Goal: Task Accomplishment & Management: Use online tool/utility

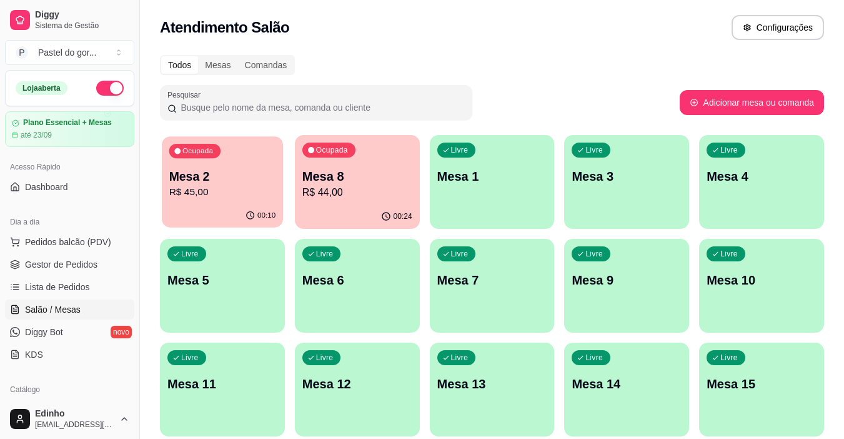
click at [246, 179] on p "Mesa 2" at bounding box center [222, 176] width 107 height 17
click at [247, 178] on p "Mesa 2" at bounding box center [222, 176] width 107 height 17
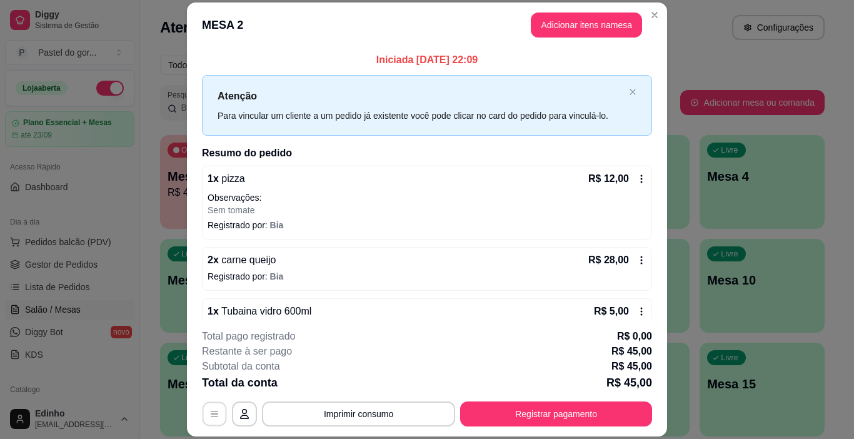
click at [214, 417] on icon "button" at bounding box center [214, 414] width 10 height 10
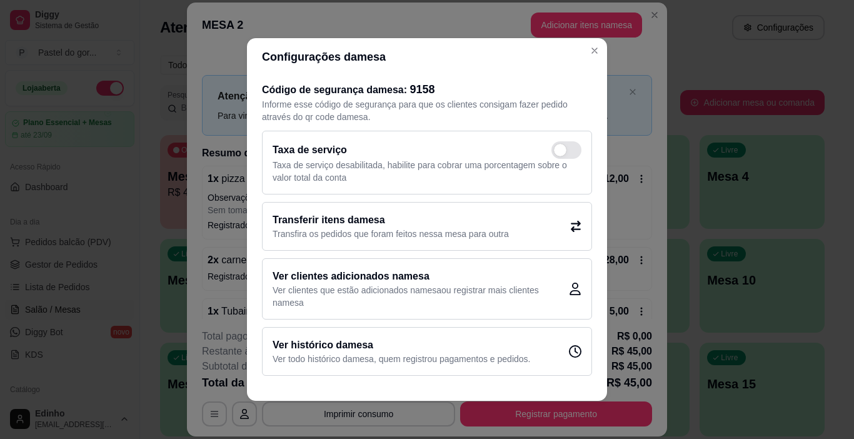
click at [404, 219] on h2 "Transferir itens da mesa" at bounding box center [390, 219] width 236 height 15
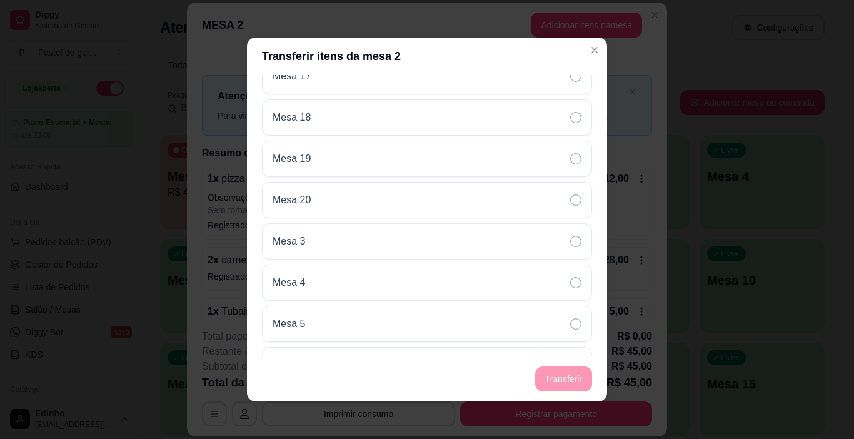
scroll to position [525, 0]
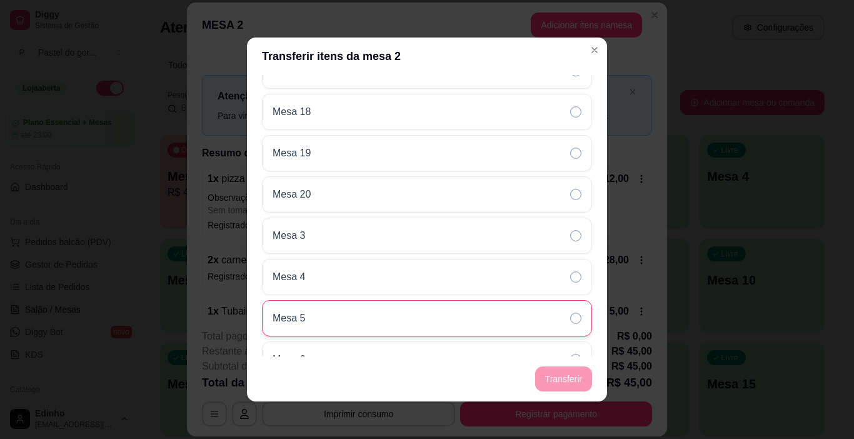
click at [409, 310] on div "Mesa 5" at bounding box center [427, 318] width 330 height 36
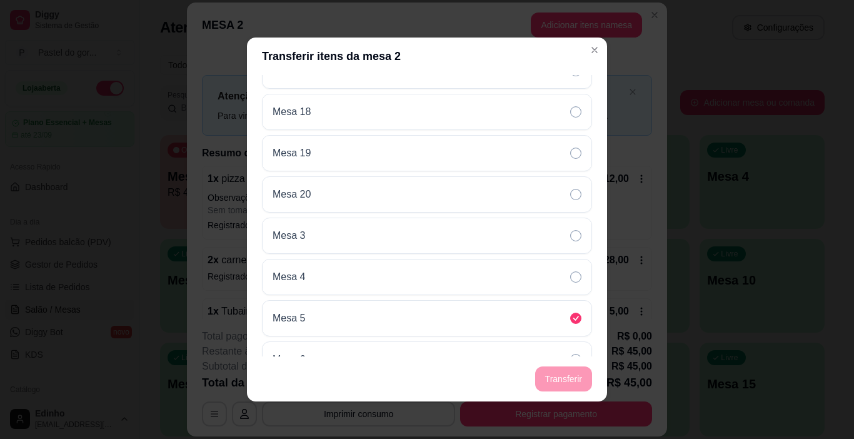
click at [573, 380] on footer "Transferir" at bounding box center [427, 378] width 360 height 45
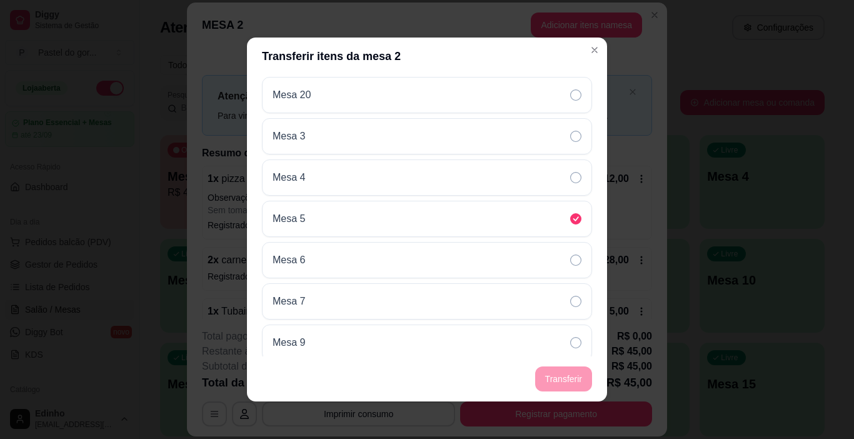
scroll to position [625, 0]
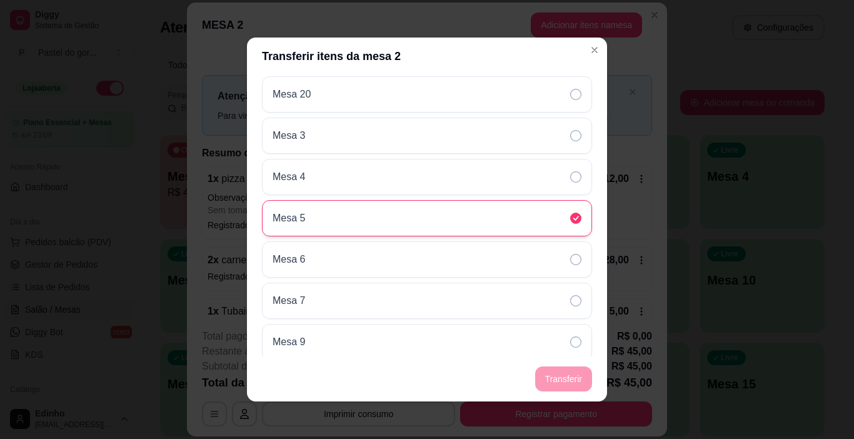
click at [527, 229] on div "Mesa 5" at bounding box center [427, 218] width 330 height 36
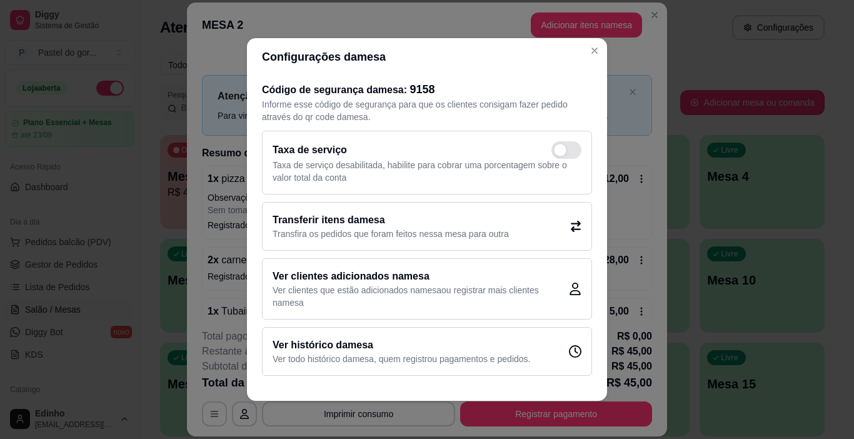
click at [427, 241] on div "Transferir itens da mesa Transfira os pedidos que foram feitos nessa mesa para …" at bounding box center [427, 226] width 330 height 49
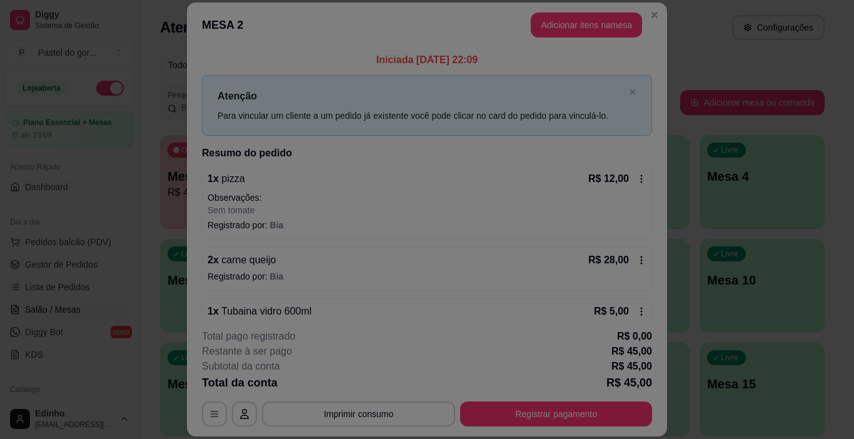
click at [427, 241] on div "Motivo Pedido lançado na mesa errada Mudança de mesa Outro Motivo Escolha o mot…" at bounding box center [426, 215] width 361 height 282
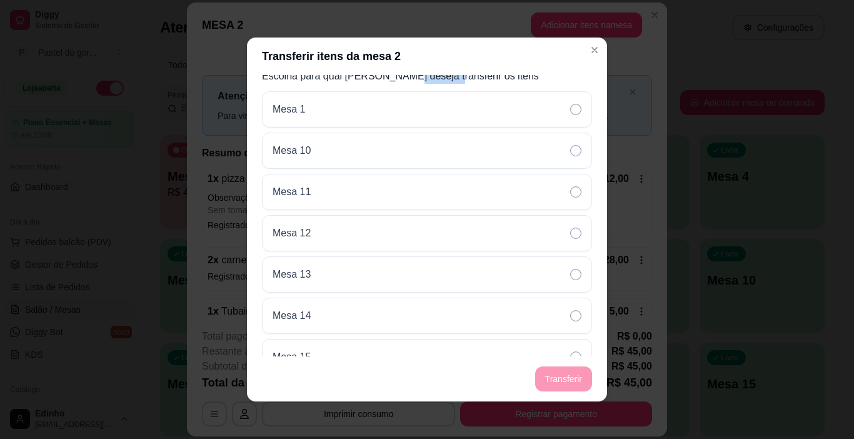
click at [592, 351] on div "Motivo Pedido lançado na mesa errada Mudança de mesa Outro Motivo Escolha o mot…" at bounding box center [427, 215] width 360 height 281
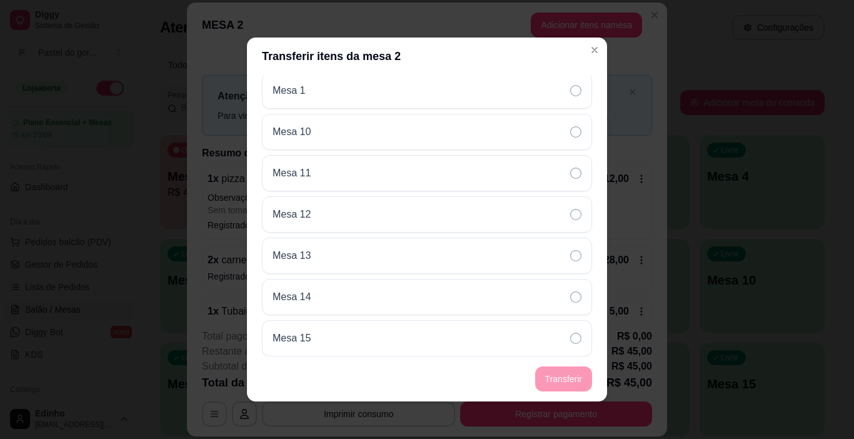
click at [592, 351] on div "Motivo Pedido lançado na mesa errada Mudança de mesa Outro Motivo Escolha o mot…" at bounding box center [427, 215] width 360 height 281
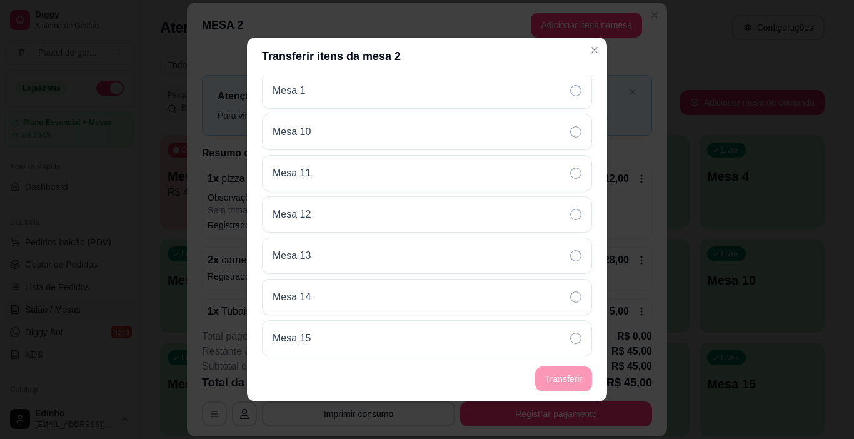
click at [592, 351] on div "Motivo Pedido lançado na mesa errada Mudança de mesa Outro Motivo Escolha o mot…" at bounding box center [427, 215] width 360 height 281
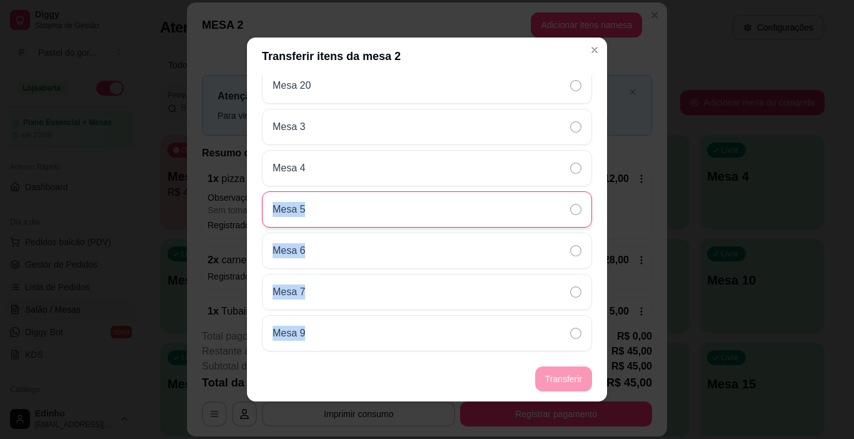
drag, startPoint x: 596, startPoint y: 356, endPoint x: 414, endPoint y: 213, distance: 231.9
click at [414, 213] on section "Transferir itens da mesa 2 Motivo Pedido lançado na mesa errada Mudança de mesa…" at bounding box center [427, 219] width 360 height 364
click at [414, 213] on div "Mesa 5" at bounding box center [427, 209] width 330 height 36
click at [570, 204] on icon at bounding box center [575, 209] width 11 height 11
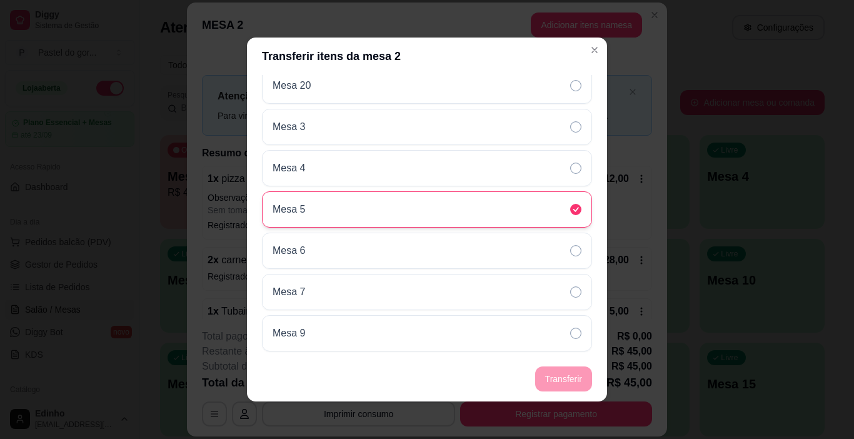
click at [567, 386] on footer "Transferir" at bounding box center [427, 378] width 360 height 45
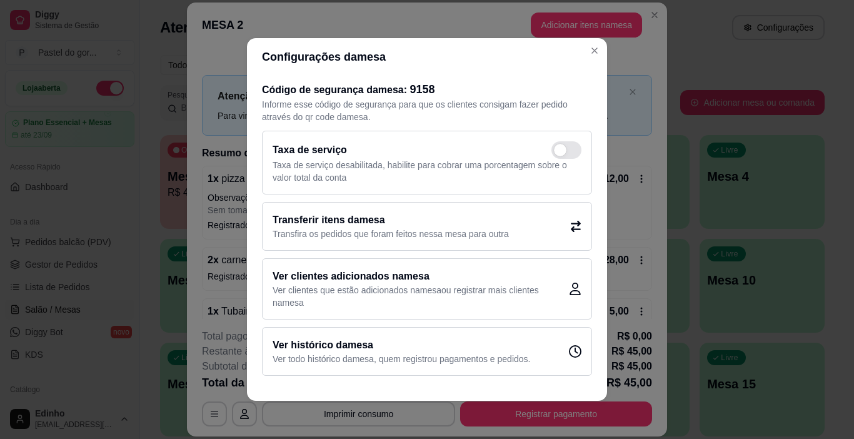
click at [462, 225] on h2 "Transferir itens da mesa" at bounding box center [390, 219] width 236 height 15
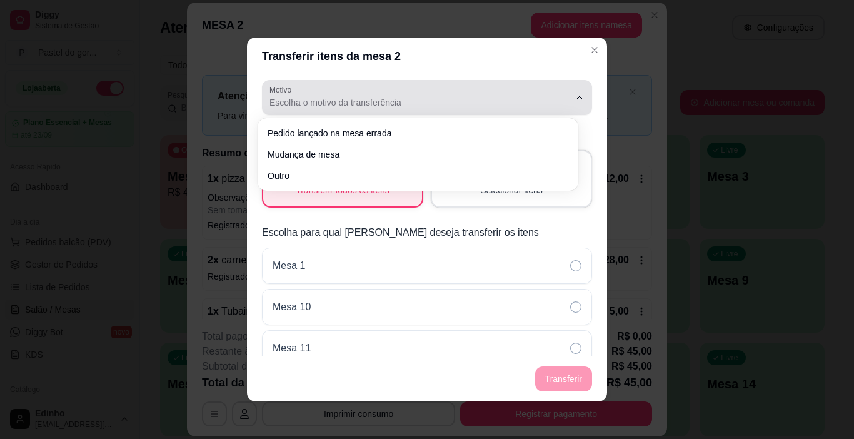
click at [574, 98] on icon "button" at bounding box center [579, 97] width 10 height 10
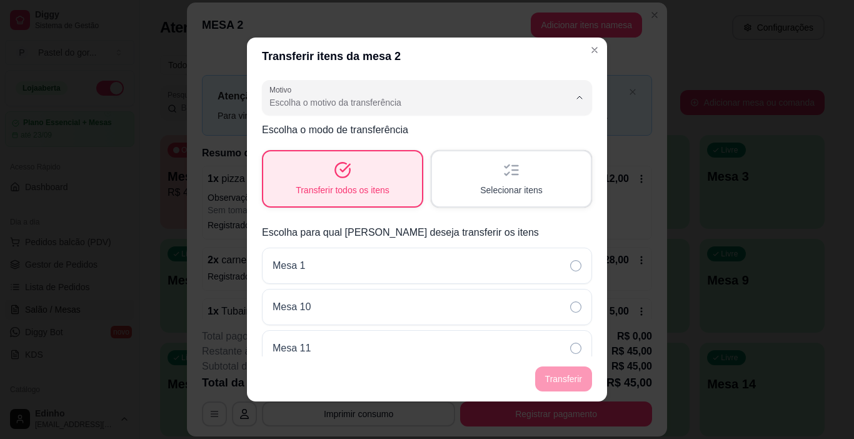
click at [341, 158] on span "Mudança de mesa" at bounding box center [411, 153] width 277 height 12
type input "TABLE_TRANSFER"
select select "TABLE_TRANSFER"
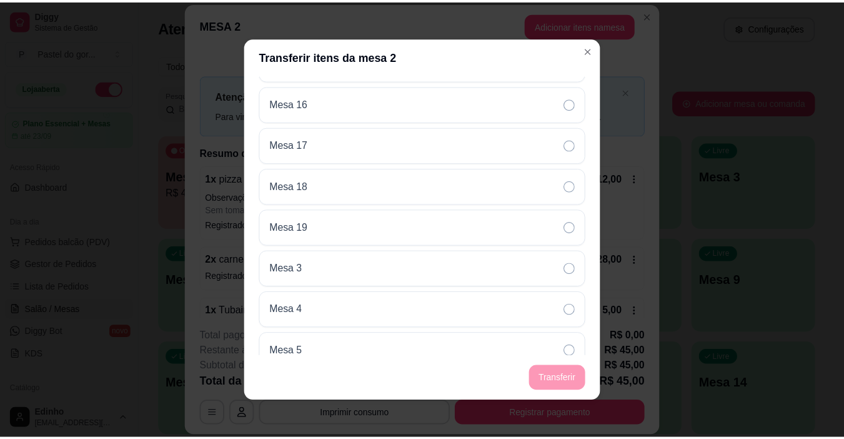
scroll to position [475, 0]
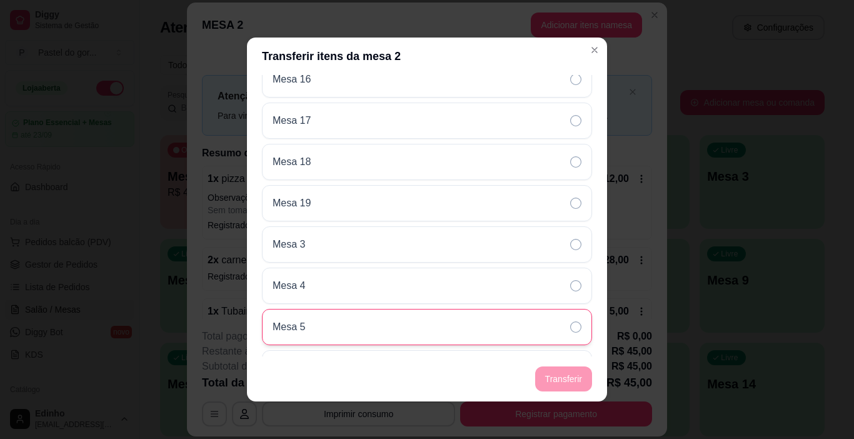
click at [547, 331] on div "Mesa 5" at bounding box center [427, 327] width 330 height 36
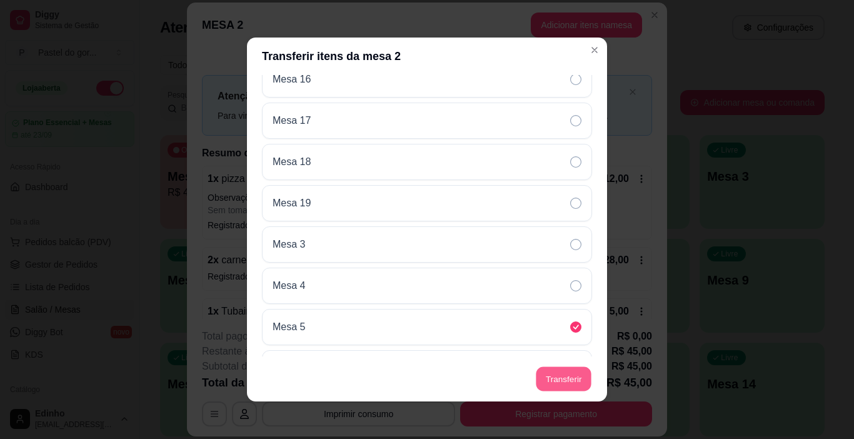
click at [562, 374] on button "Transferir" at bounding box center [564, 379] width 56 height 24
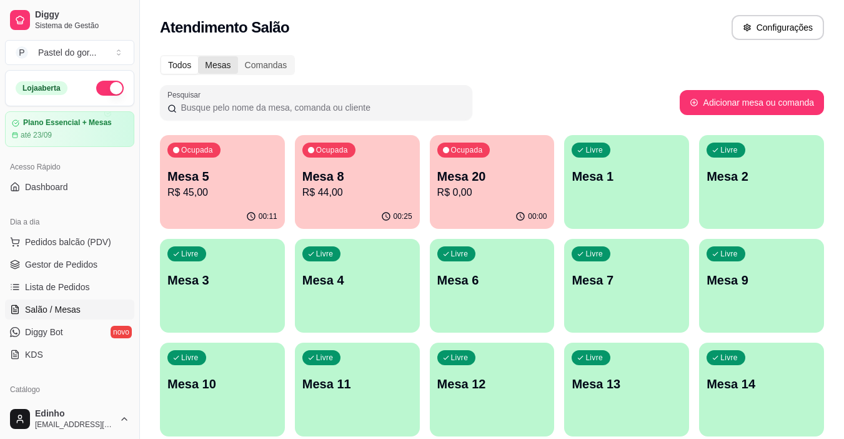
click at [220, 62] on div "Mesas" at bounding box center [217, 64] width 39 height 17
click at [198, 56] on input "Mesas" at bounding box center [198, 56] width 0 height 0
click at [271, 66] on div "Comandas" at bounding box center [266, 64] width 56 height 17
click at [238, 56] on input "Comandas" at bounding box center [238, 56] width 0 height 0
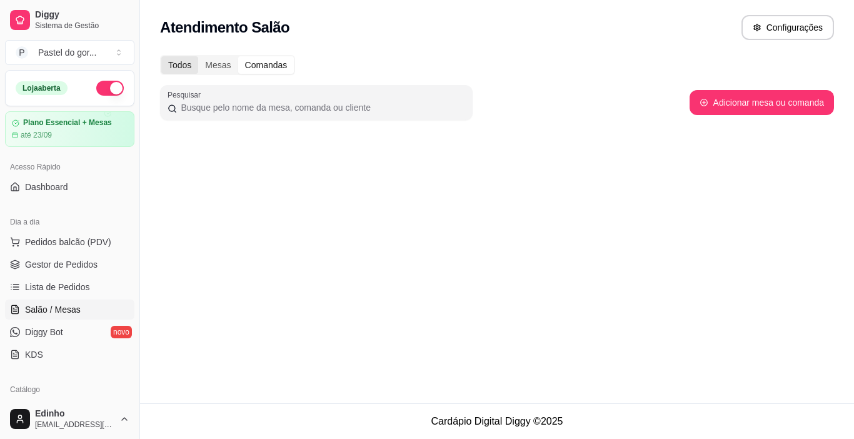
click at [174, 61] on div "Todos" at bounding box center [179, 64] width 37 height 17
click at [161, 56] on input "Todos" at bounding box center [161, 56] width 0 height 0
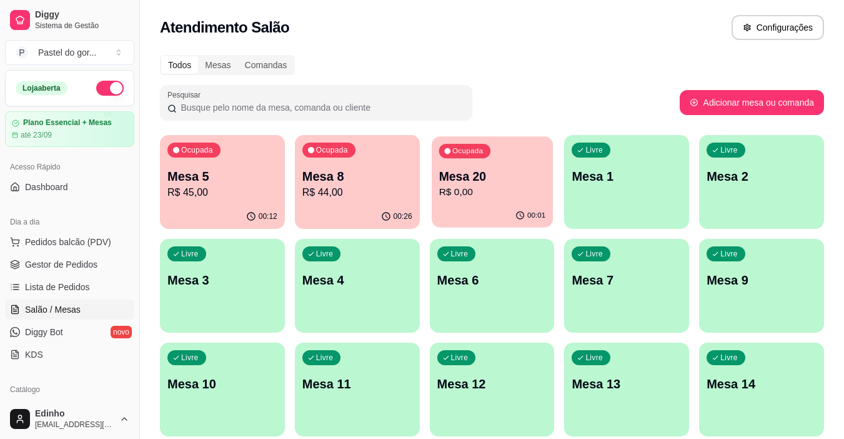
click at [510, 172] on p "Mesa 20" at bounding box center [492, 176] width 107 height 17
click at [727, 186] on div "Livre Mesa 2" at bounding box center [761, 174] width 125 height 79
